Goal: Find specific page/section: Find specific page/section

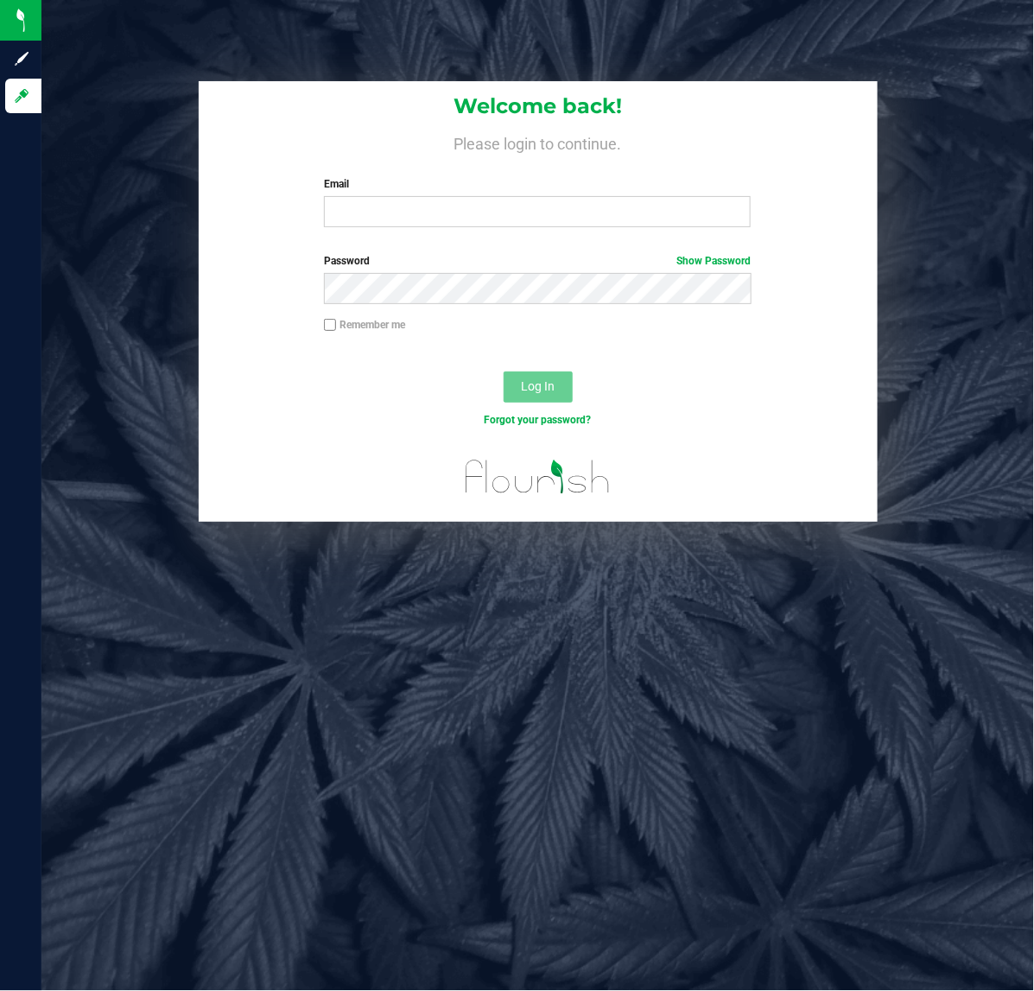
click at [404, 227] on div "Welcome back! Please login to continue. Email Required Please format your email…" at bounding box center [538, 161] width 679 height 160
click at [399, 208] on input "Email" at bounding box center [537, 211] width 427 height 31
type input "[EMAIL_ADDRESS][DOMAIN_NAME]"
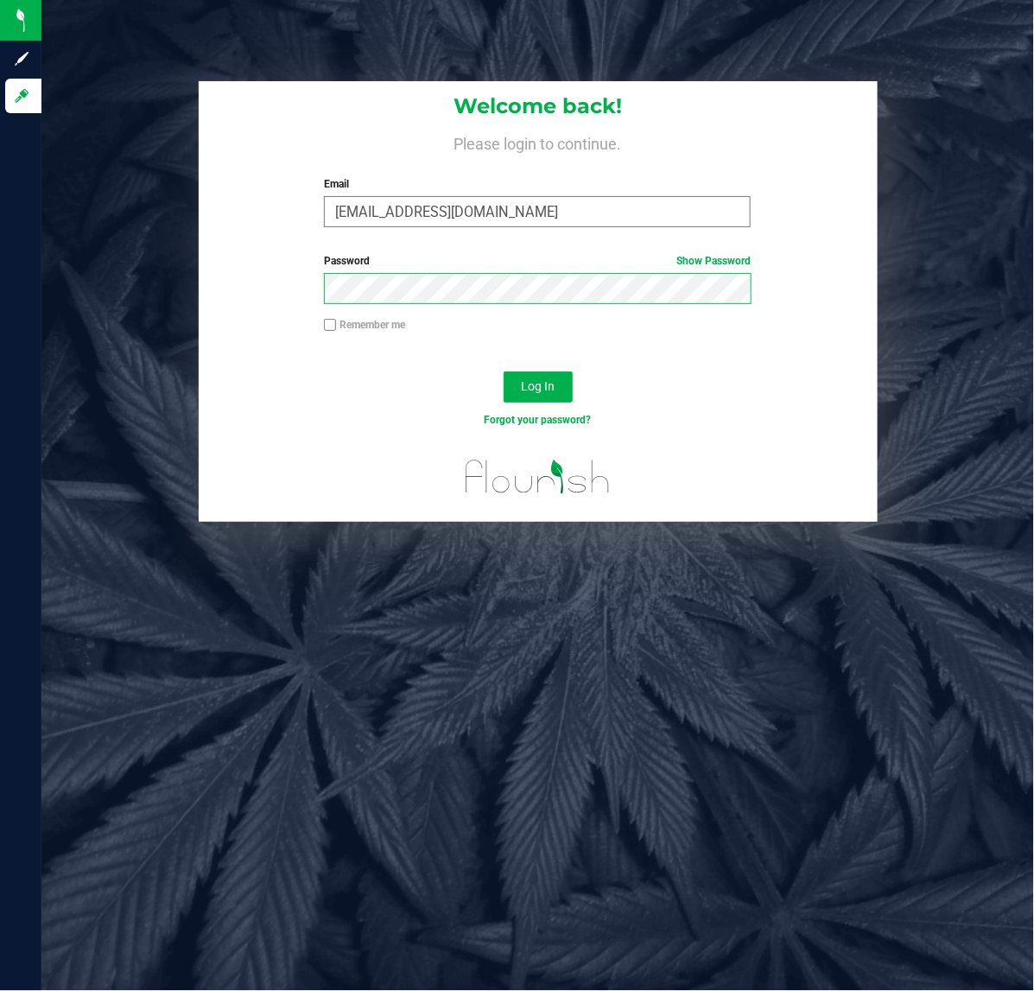
click at [504, 372] on button "Log In" at bounding box center [538, 387] width 69 height 31
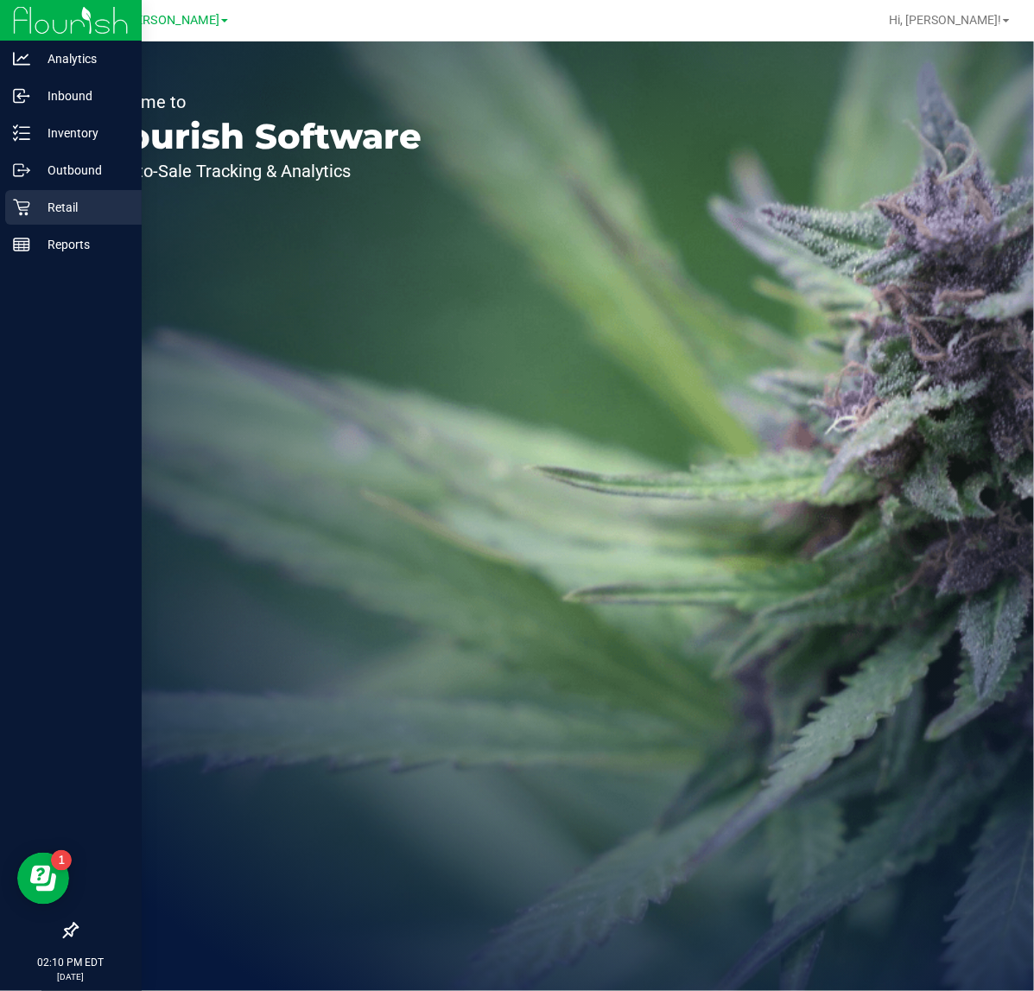
click at [36, 210] on p "Retail" at bounding box center [82, 207] width 104 height 21
